Goal: Share content: Share content

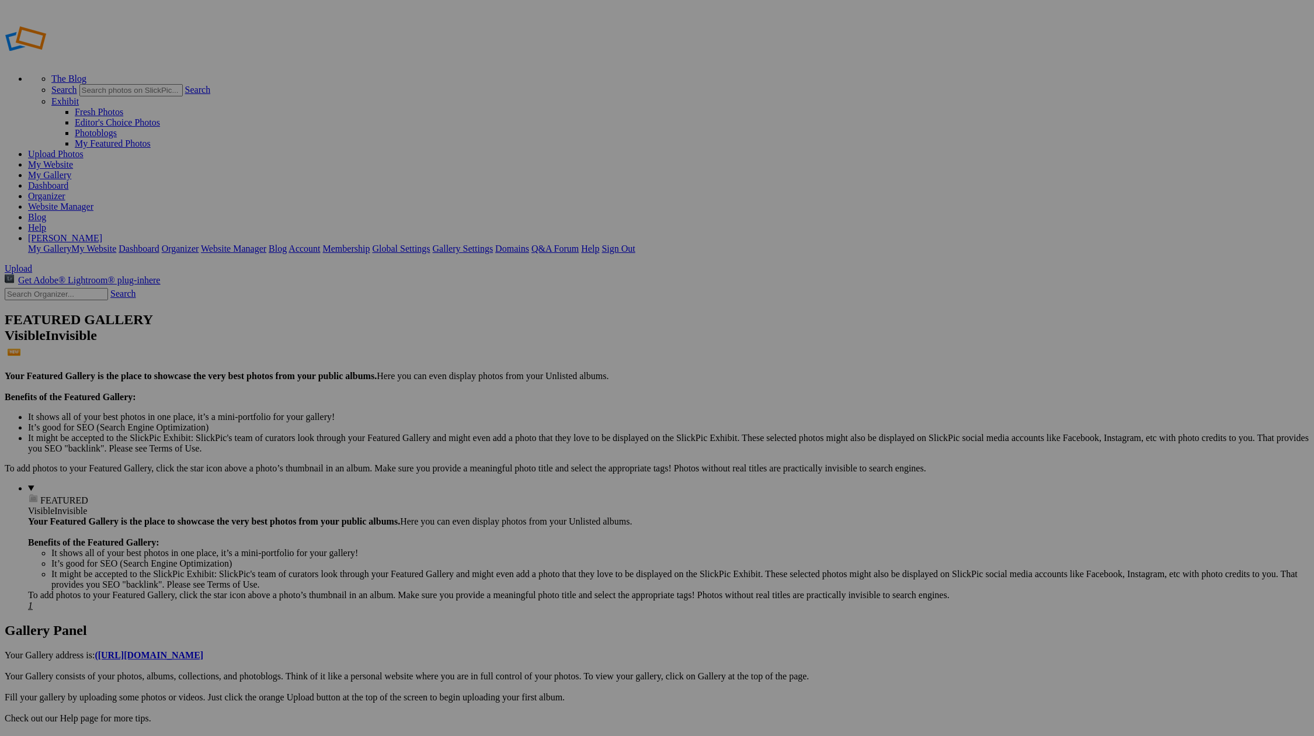
click at [84, 149] on link "Upload Photos" at bounding box center [55, 154] width 55 height 10
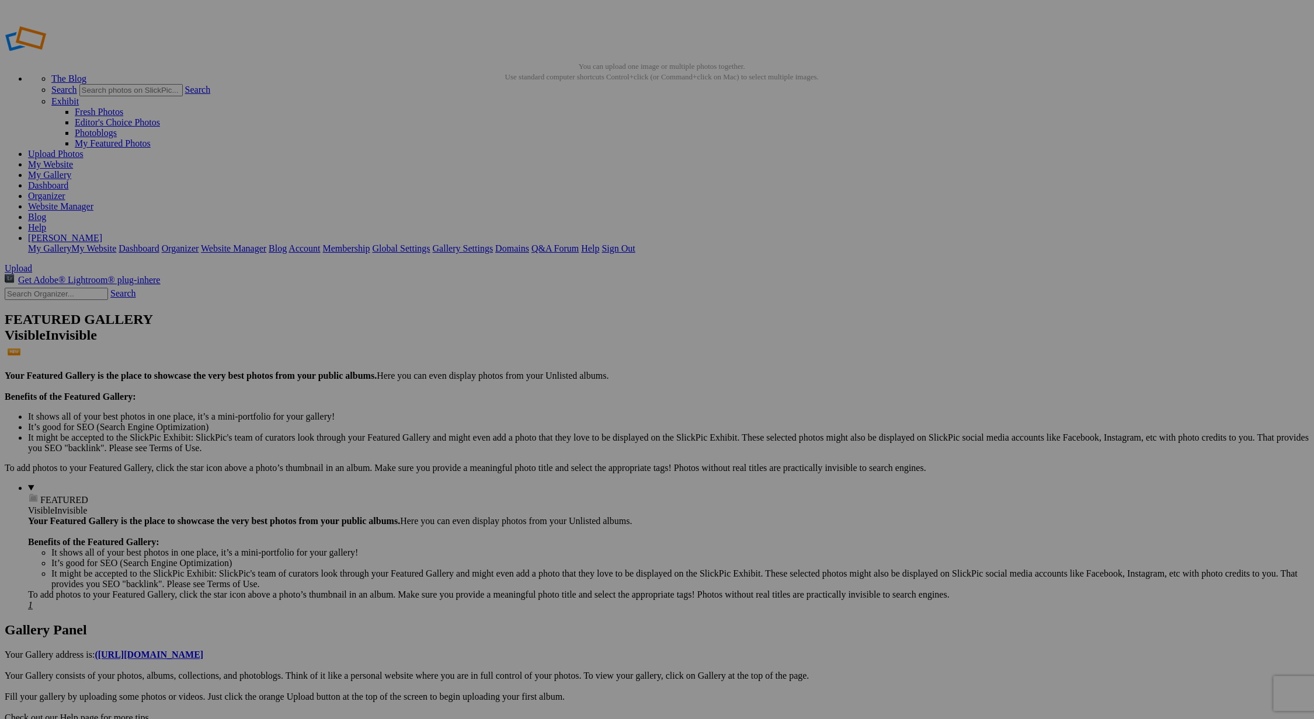
type input "[PERSON_NAME] [PERSON_NAME] Individual Portraits (For PROOFING)"
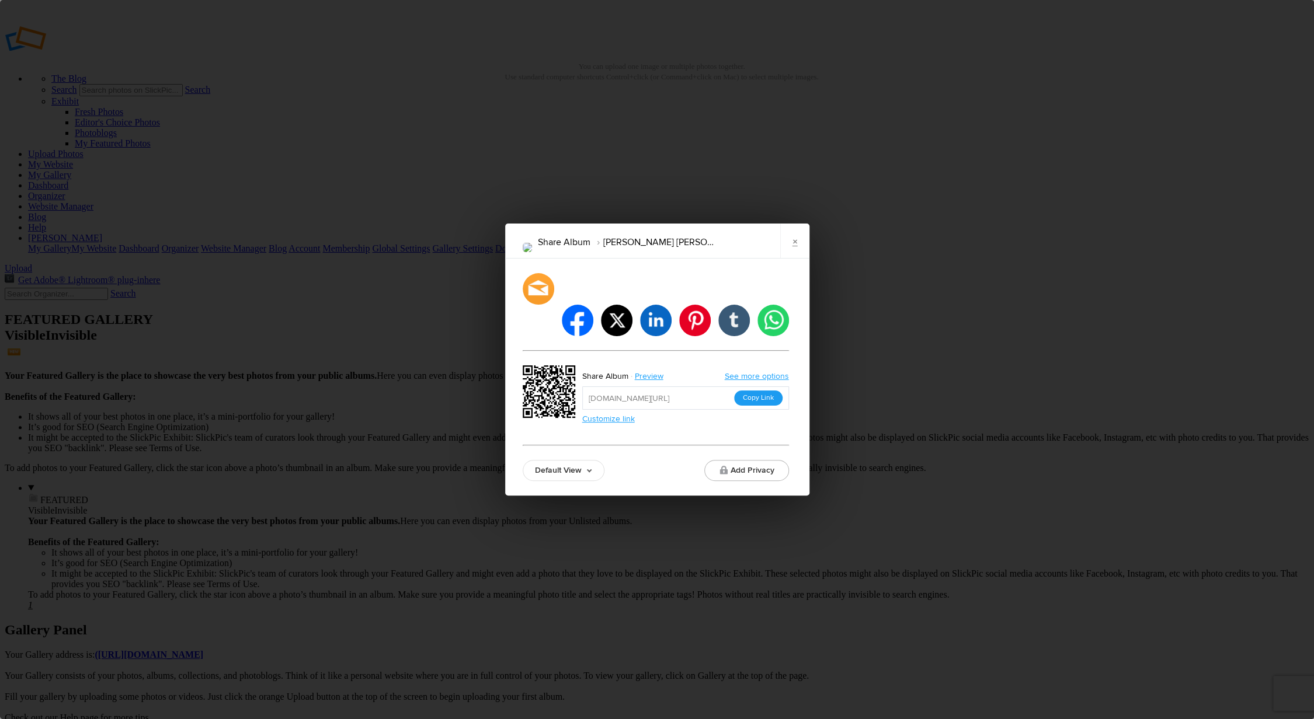
click at [771, 391] on button "Copy Link" at bounding box center [758, 398] width 48 height 15
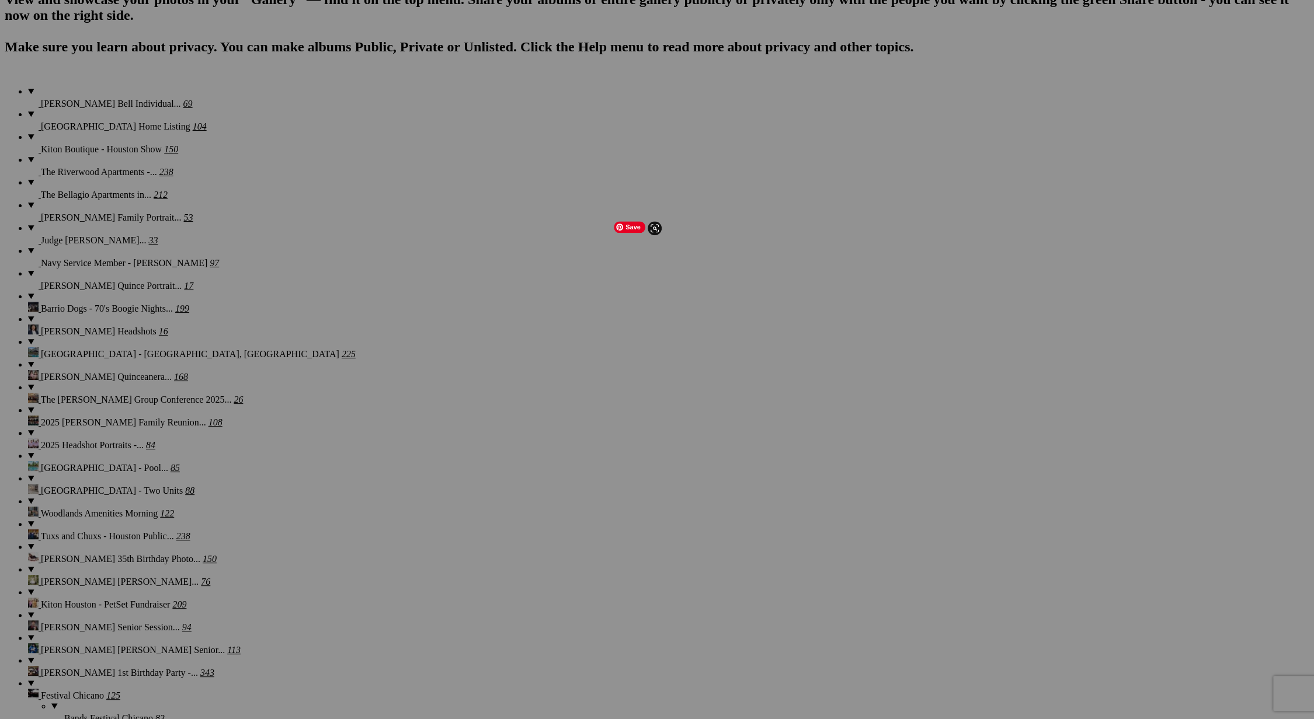
scroll to position [821, 0]
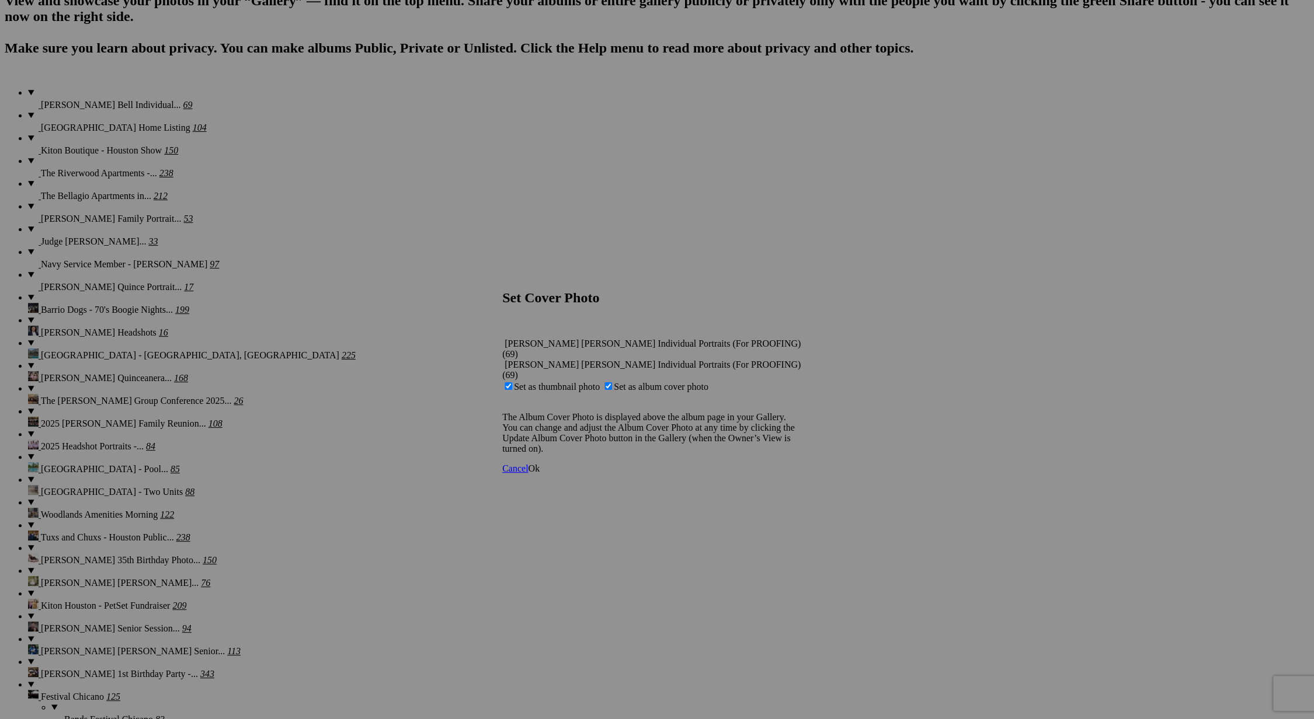
click at [540, 464] on span "Ok" at bounding box center [534, 469] width 12 height 10
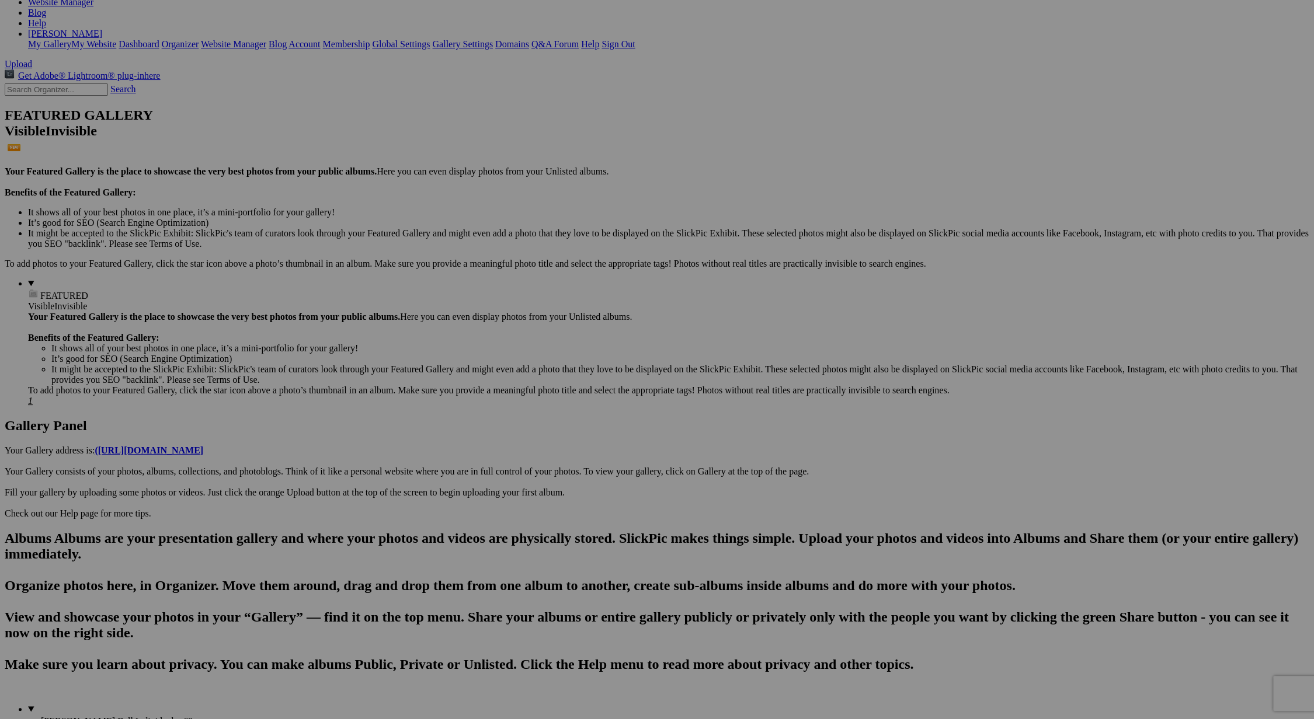
scroll to position [207, 0]
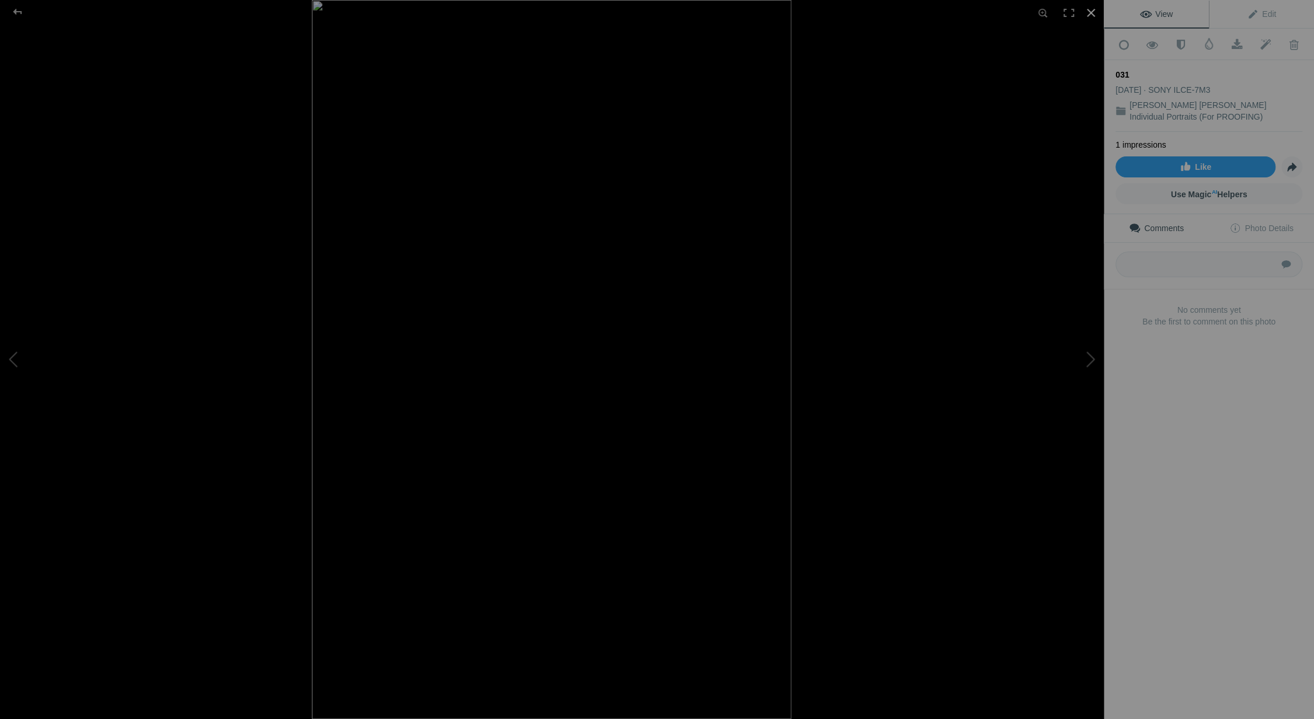
click at [1092, 13] on div at bounding box center [1091, 13] width 26 height 26
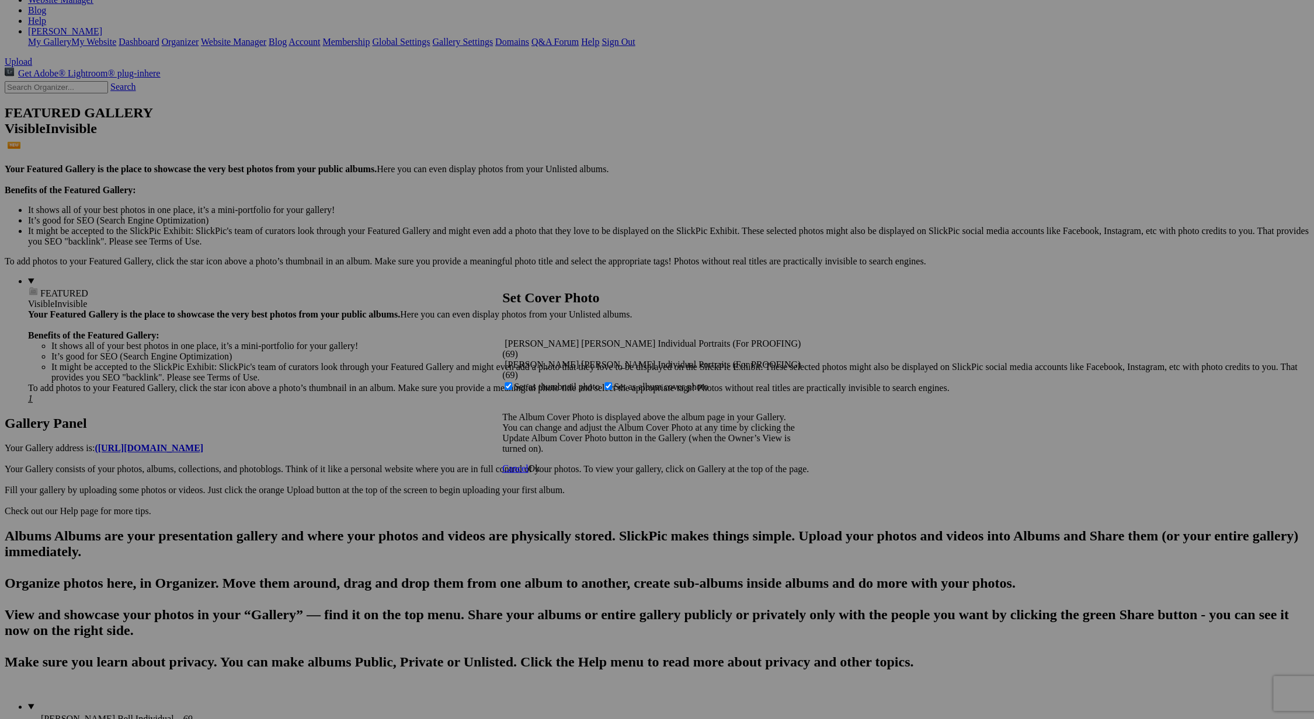
click at [540, 464] on span "Ok" at bounding box center [534, 469] width 12 height 10
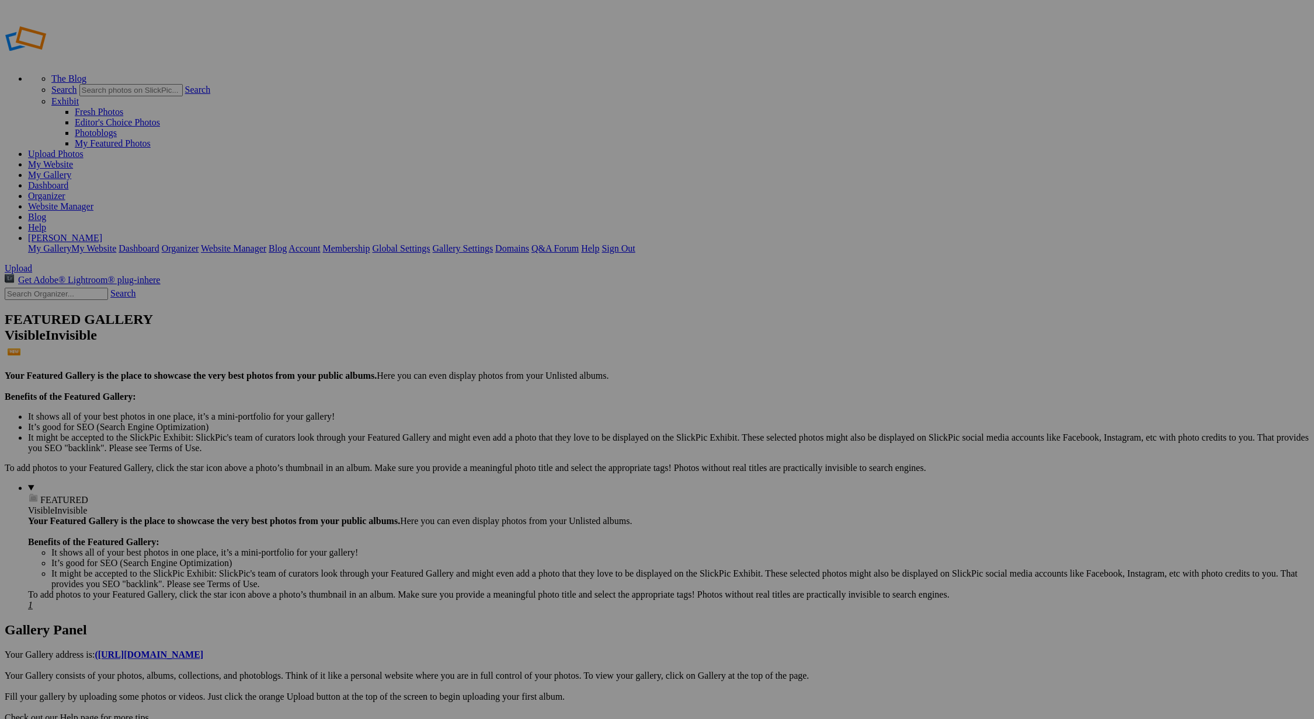
click at [84, 149] on link "Upload Photos" at bounding box center [55, 154] width 55 height 10
type input "[PERSON_NAME] Bell Group Images - For PROOFING"
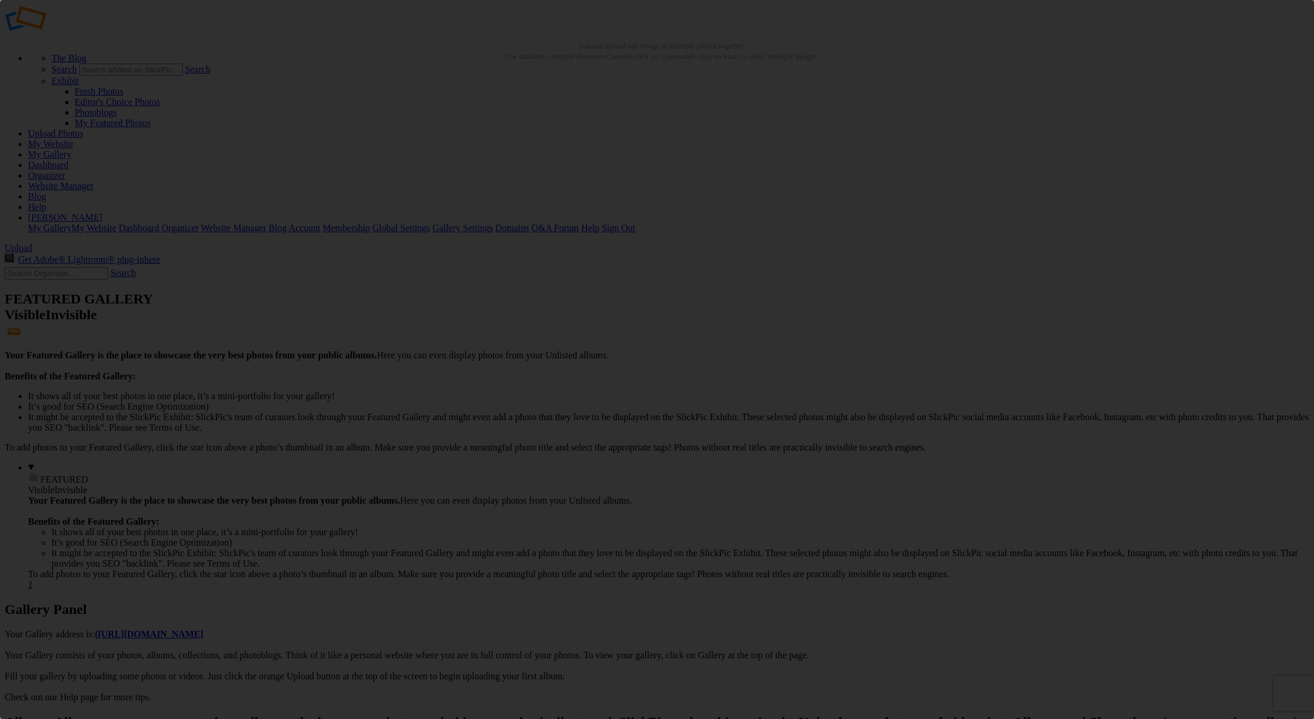
scroll to position [0, 0]
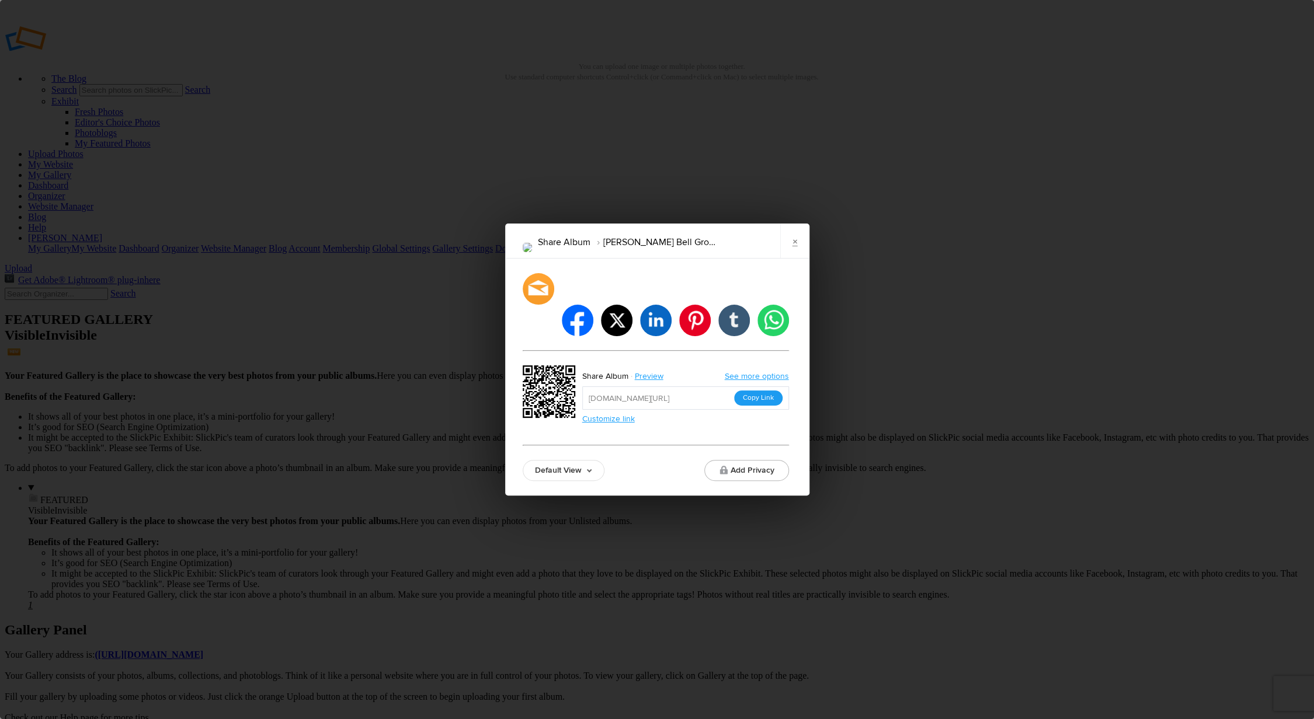
click at [761, 391] on button "Copy Link" at bounding box center [758, 398] width 48 height 15
